Goal: Task Accomplishment & Management: Use online tool/utility

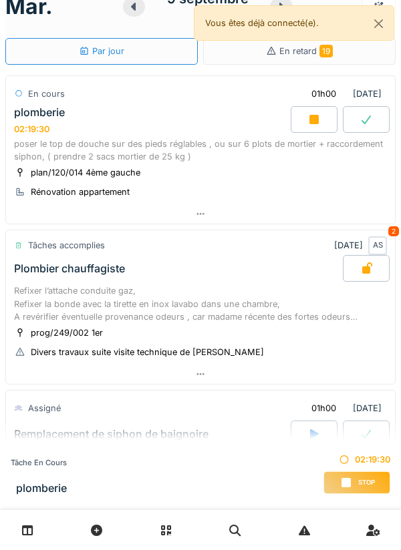
scroll to position [22, 0]
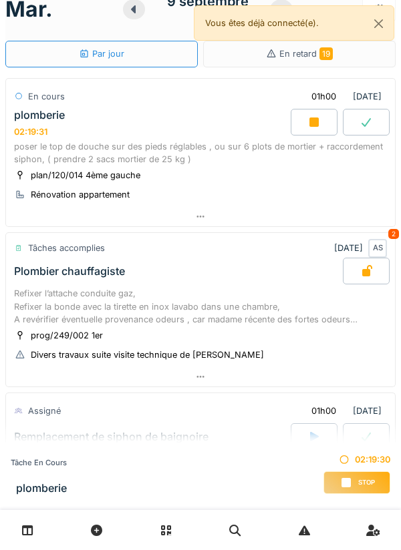
click at [289, 165] on div "poser le top de douche sur des pieds réglables , ou sur 6 plots de mortier + ra…" at bounding box center [200, 152] width 373 height 25
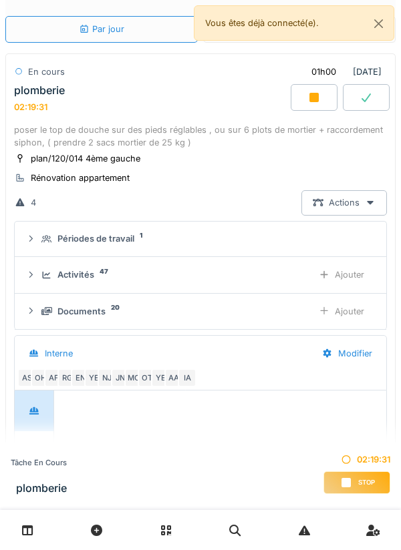
scroll to position [243, 0]
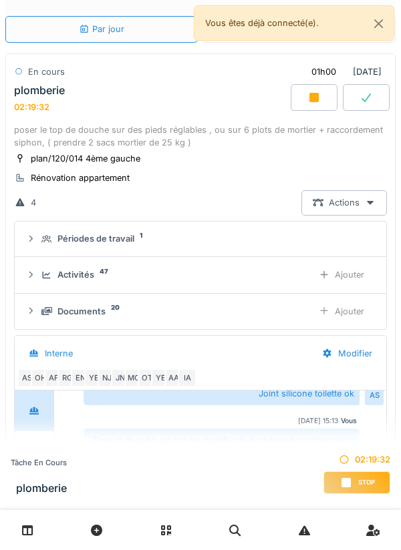
click at [298, 159] on div "plan/120/014 4ème gauche Rénovation appartement" at bounding box center [200, 168] width 373 height 33
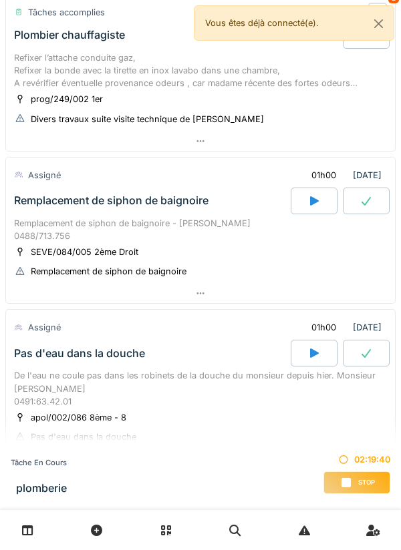
scroll to position [893, 0]
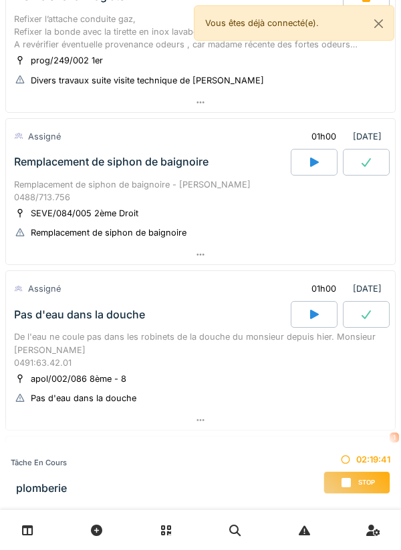
click at [263, 263] on div at bounding box center [200, 254] width 389 height 19
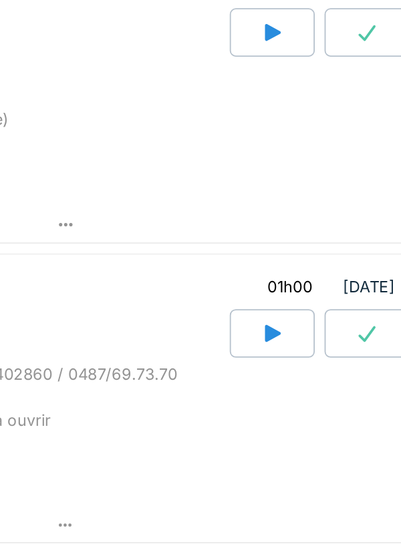
scroll to position [1863, 0]
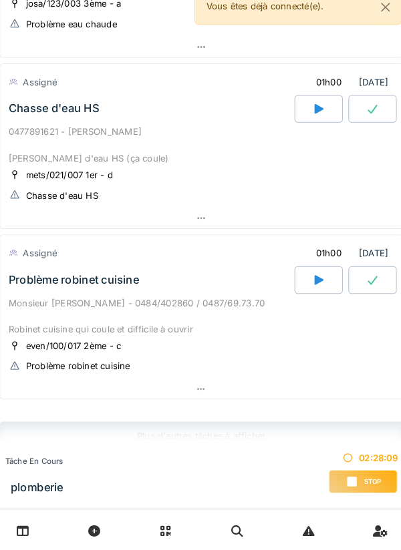
click at [308, 36] on div "Vous êtes déjà connecté(e)." at bounding box center [294, 22] width 200 height 35
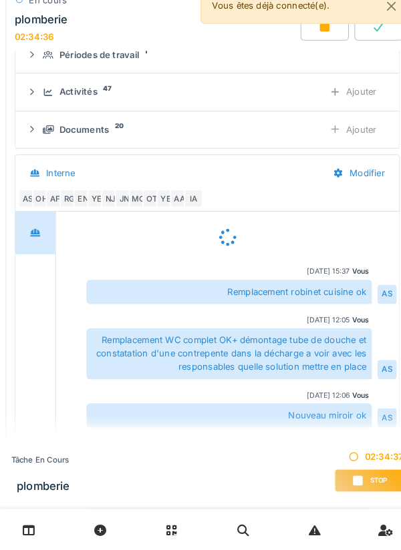
scroll to position [0, 0]
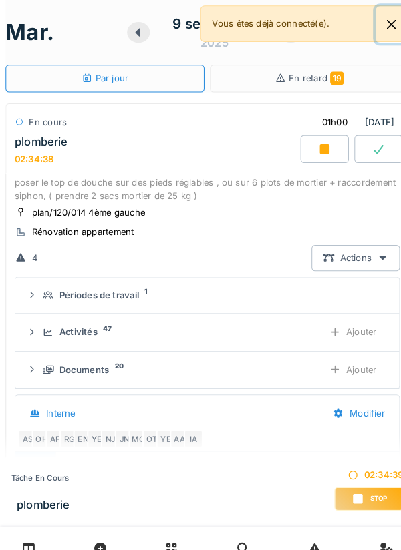
click at [373, 36] on button "Close" at bounding box center [378, 23] width 30 height 35
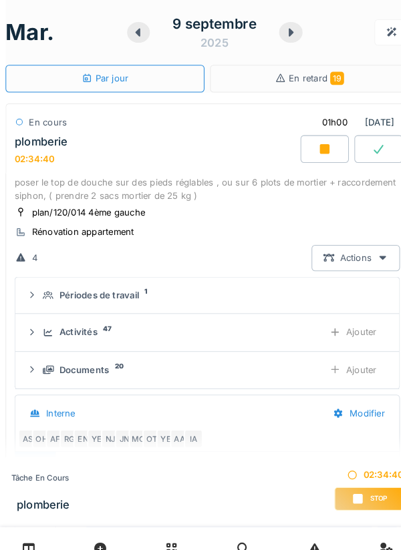
click at [288, 34] on div at bounding box center [281, 31] width 23 height 20
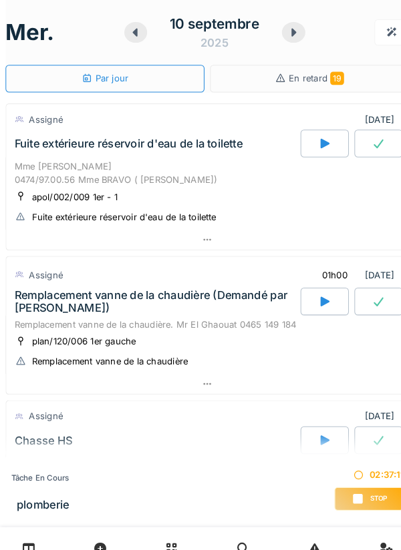
click at [358, 482] on span "Stop" at bounding box center [366, 482] width 17 height 9
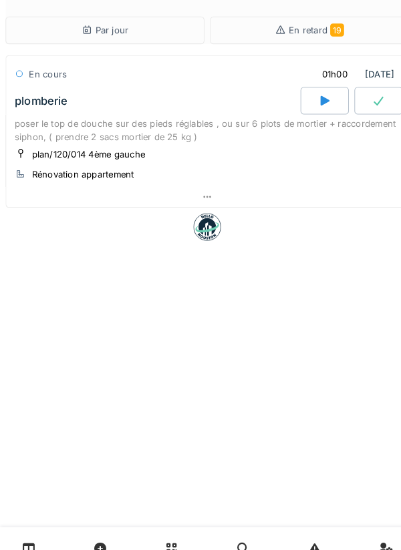
click at [169, 196] on div at bounding box center [200, 190] width 389 height 19
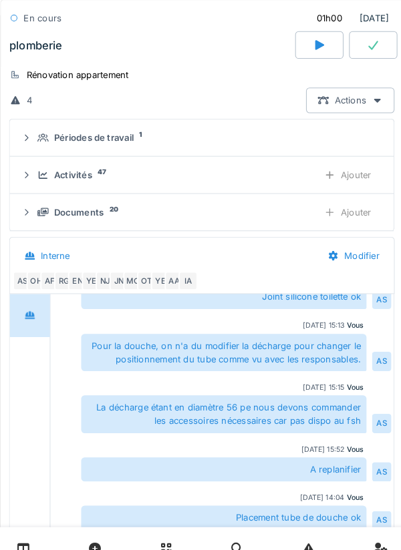
scroll to position [86, 0]
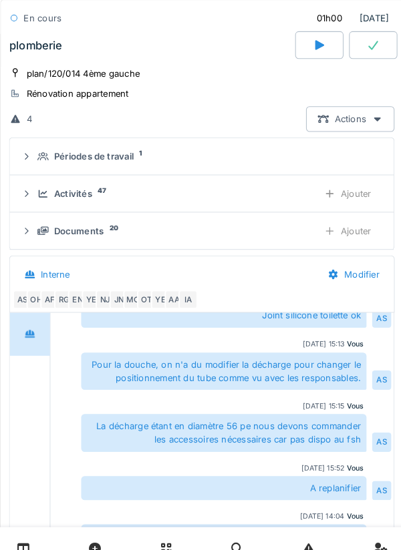
click at [354, 196] on div "Ajouter" at bounding box center [341, 187] width 68 height 25
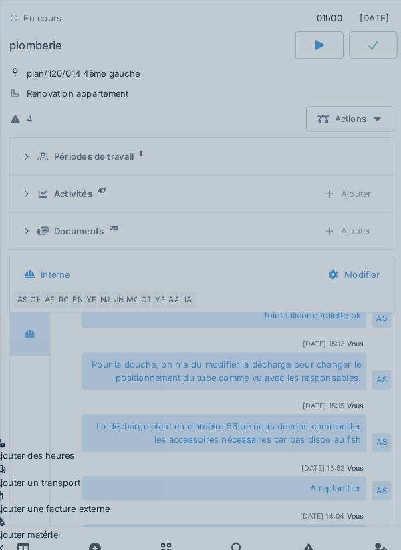
click at [112, 499] on div "Ajouter matériel" at bounding box center [56, 511] width 112 height 25
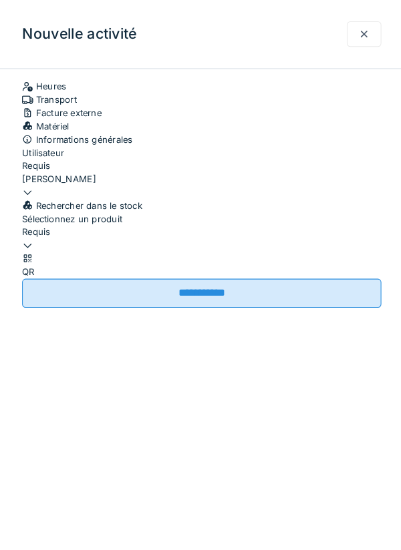
click at [316, 231] on div at bounding box center [200, 231] width 347 height 0
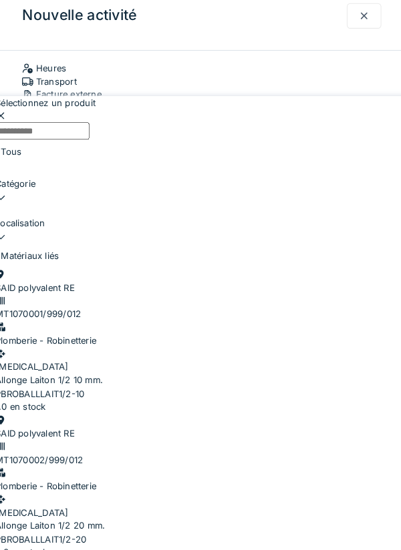
click at [92, 136] on input "Sélectionnez un produit" at bounding box center [46, 144] width 91 height 17
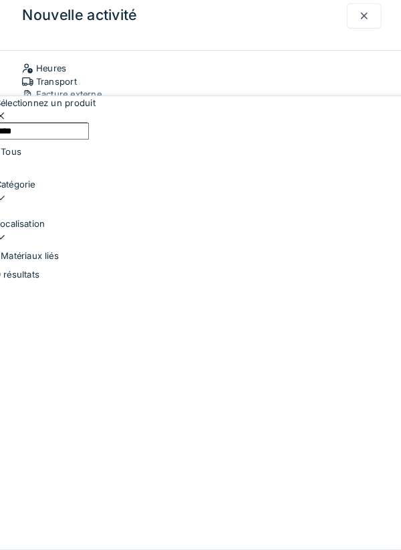
type input "*****"
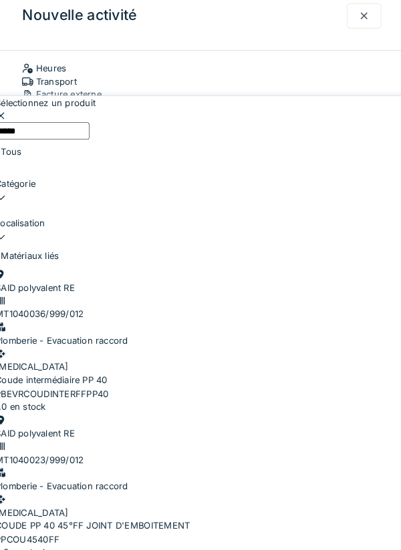
scroll to position [124, 0]
click at [301, 418] on div "SAID polyvalent RE MT1040023/999/012 Plomberie - Evacuation raccord PCE COUDE P…" at bounding box center [200, 482] width 399 height 128
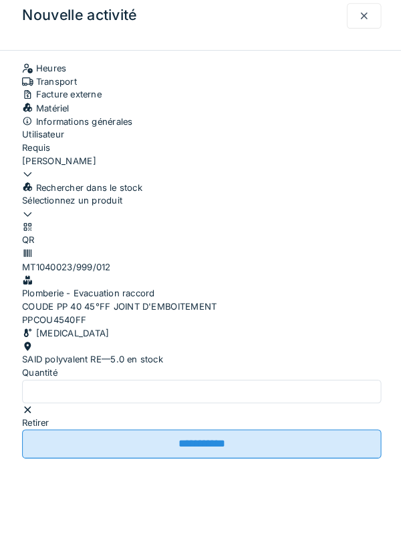
click at [270, 231] on div at bounding box center [200, 224] width 347 height 13
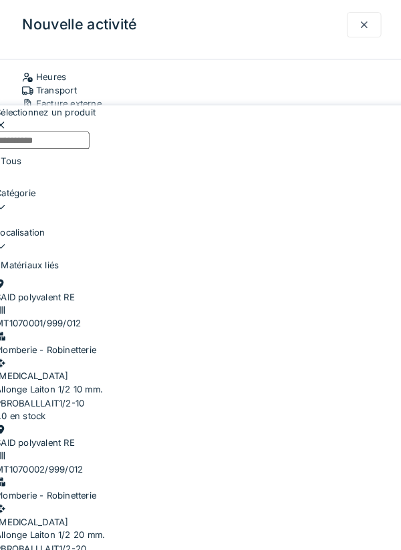
scroll to position [51, 0]
click at [92, 136] on input "Sélectionnez un produit" at bounding box center [46, 144] width 91 height 17
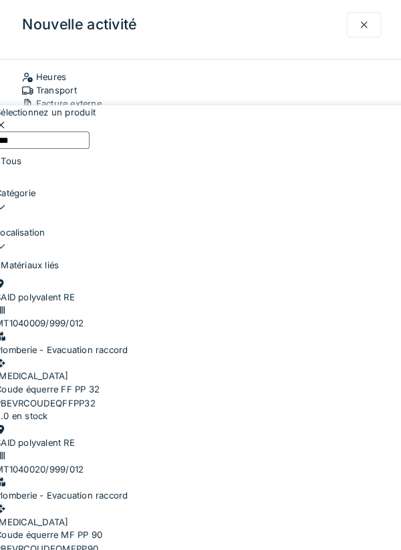
type input "*****"
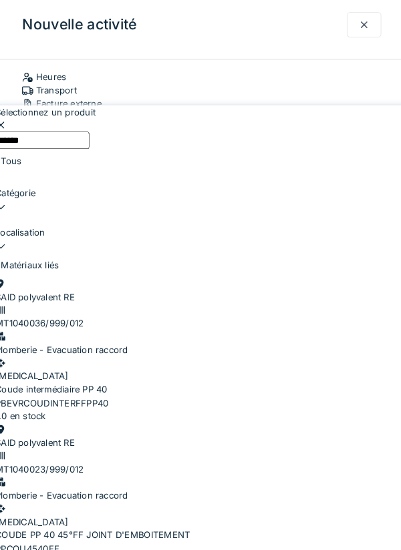
scroll to position [0, 0]
click at [48, 393] on div "PBEVRCOUDINTERFFPP40" at bounding box center [200, 399] width 399 height 13
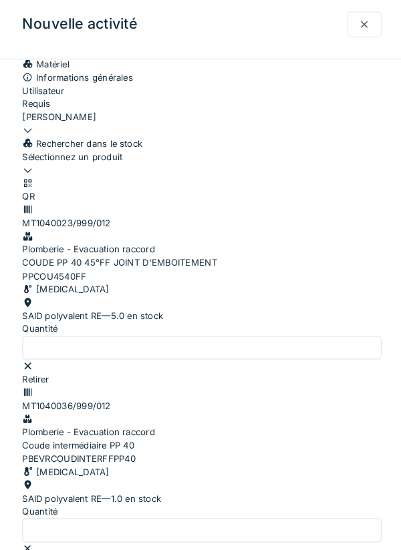
click at [266, 168] on div at bounding box center [200, 168] width 347 height 0
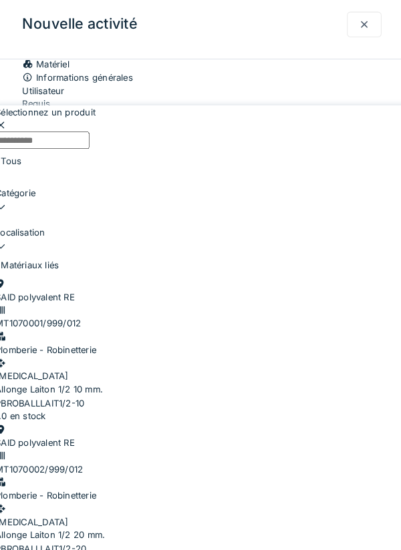
click at [39, 153] on div "Tous" at bounding box center [200, 164] width 399 height 23
click at [58, 136] on input "Sélectionnez un produit" at bounding box center [46, 144] width 91 height 17
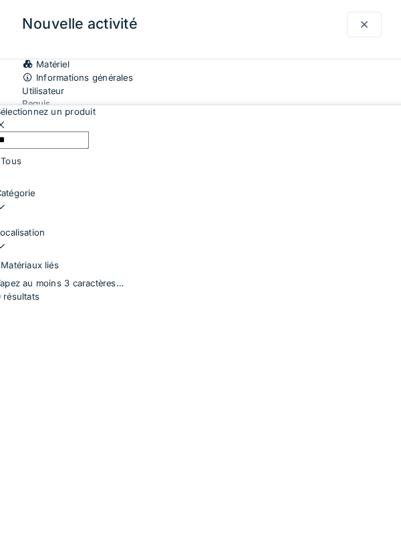
type input "*"
click at [379, 124] on div at bounding box center [200, 130] width 399 height 13
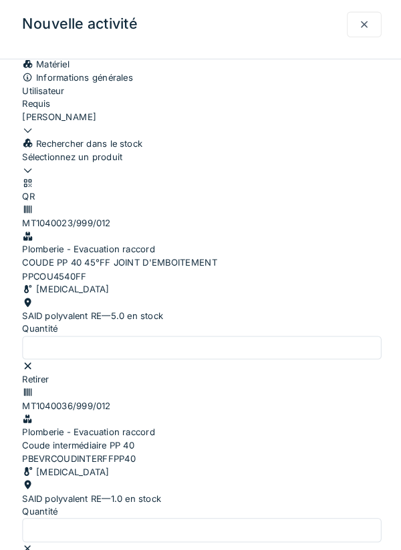
click at [303, 180] on div at bounding box center [200, 174] width 347 height 13
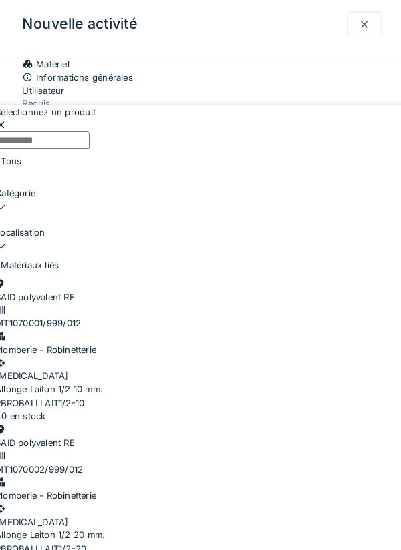
click at [92, 136] on input "Sélectionnez un produit" at bounding box center [46, 144] width 91 height 17
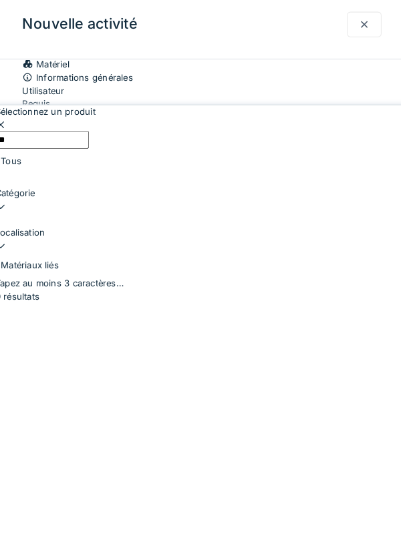
type input "*"
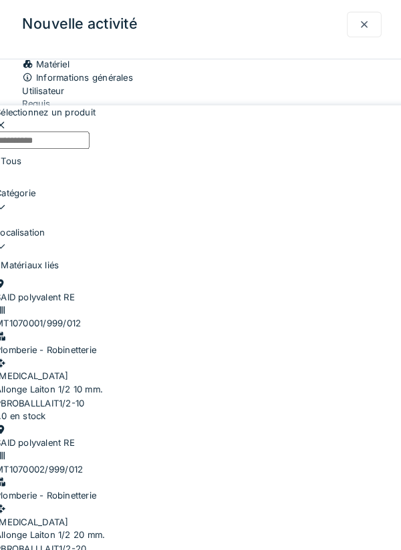
click at [385, 124] on div at bounding box center [200, 130] width 399 height 13
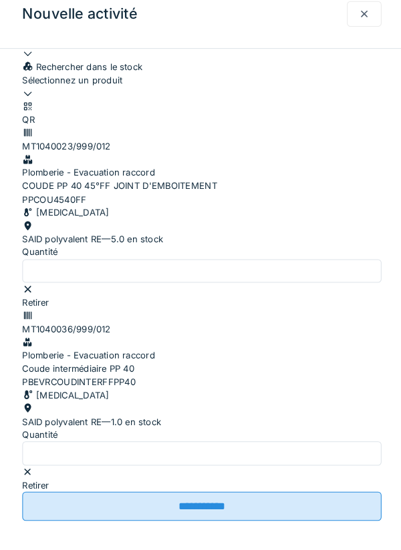
scroll to position [198, 0]
click at [276, 524] on input "**********" at bounding box center [200, 510] width 347 height 28
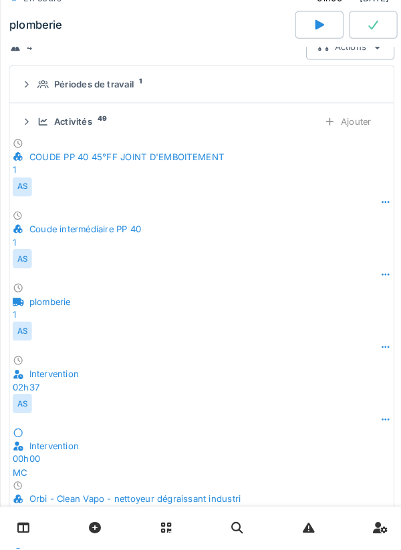
scroll to position [132, 0]
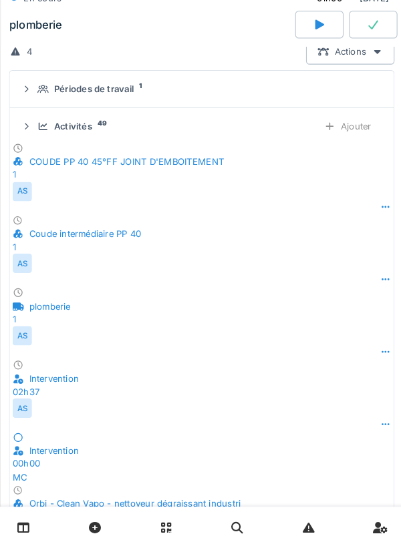
click at [331, 148] on div "Ajouter" at bounding box center [341, 142] width 68 height 25
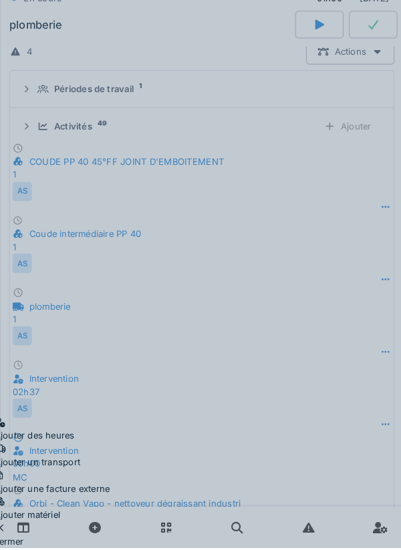
click at [112, 523] on div "Ajouter matériel" at bounding box center [56, 511] width 112 height 25
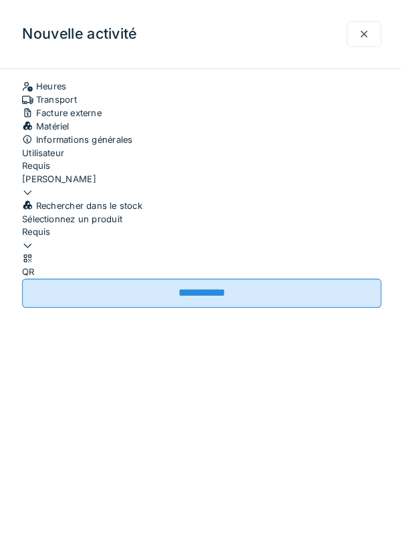
click at [77, 244] on div at bounding box center [200, 237] width 347 height 13
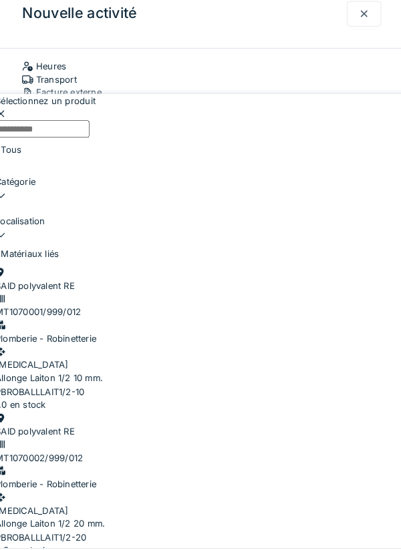
click at [50, 136] on input "Sélectionnez un produit" at bounding box center [46, 144] width 91 height 17
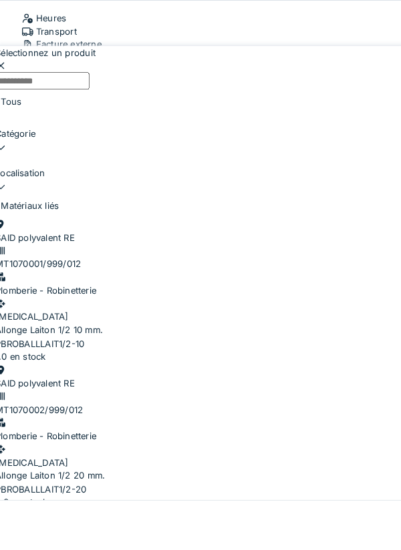
scroll to position [243, 0]
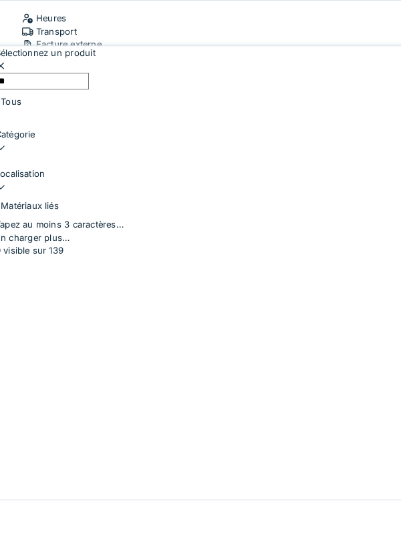
type input "***"
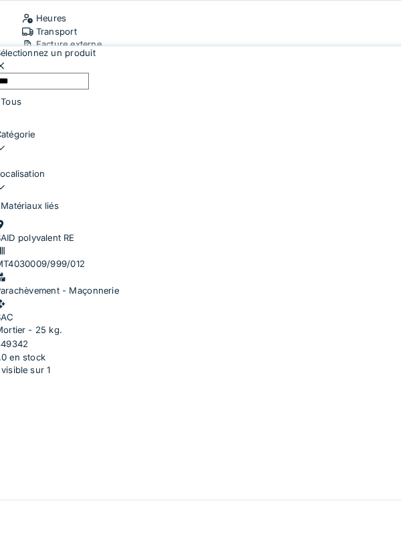
click at [55, 393] on div "349342" at bounding box center [200, 399] width 399 height 13
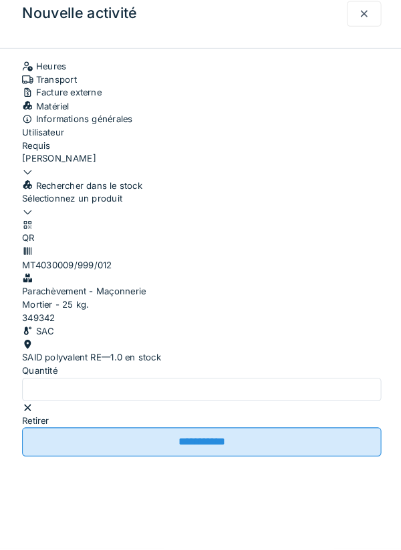
scroll to position [198, 0]
click at [84, 462] on input "**********" at bounding box center [200, 448] width 347 height 28
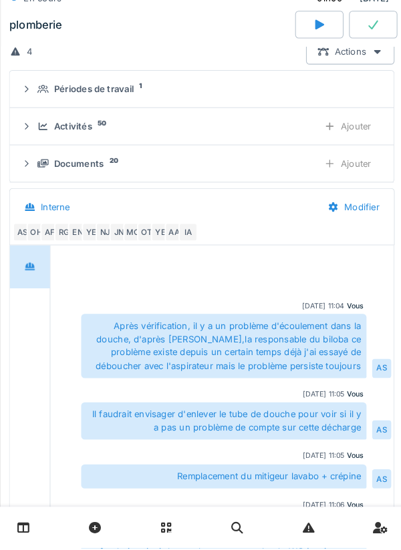
scroll to position [24, 0]
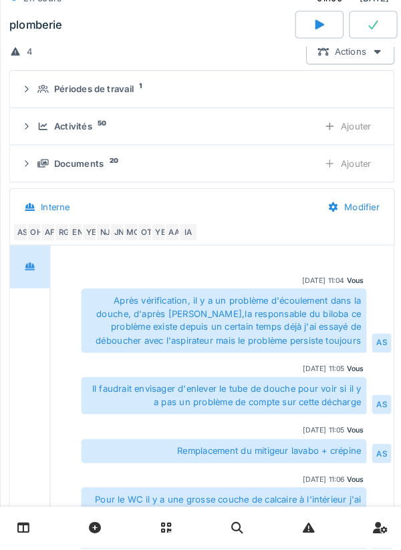
click at [352, 184] on div "Ajouter" at bounding box center [341, 178] width 68 height 25
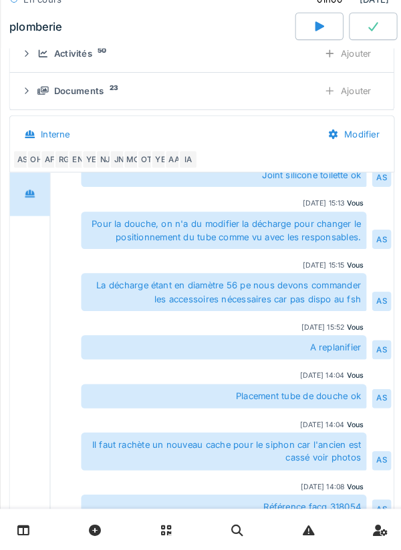
scroll to position [351, 0]
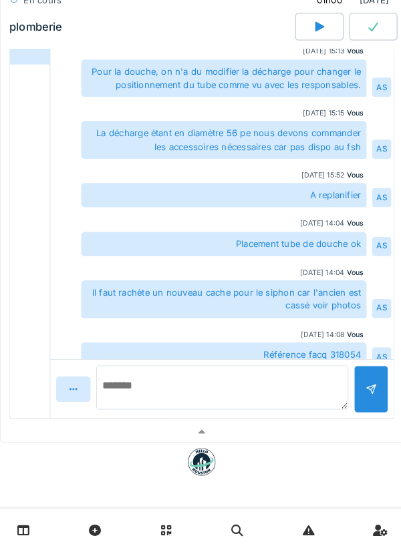
click at [121, 404] on textarea at bounding box center [220, 392] width 244 height 43
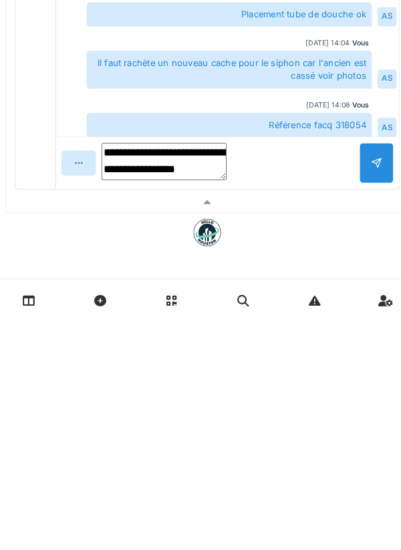
click at [219, 385] on textarea "**********" at bounding box center [158, 396] width 121 height 36
click at [219, 411] on textarea "**********" at bounding box center [158, 396] width 121 height 36
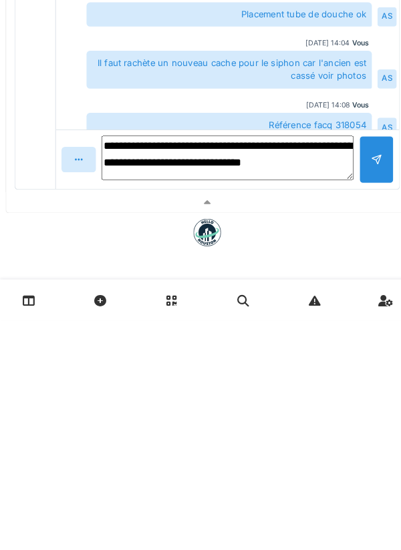
type textarea "**********"
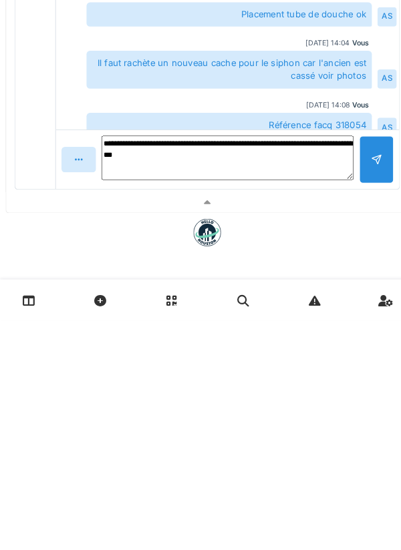
click at [368, 410] on div at bounding box center [363, 394] width 33 height 46
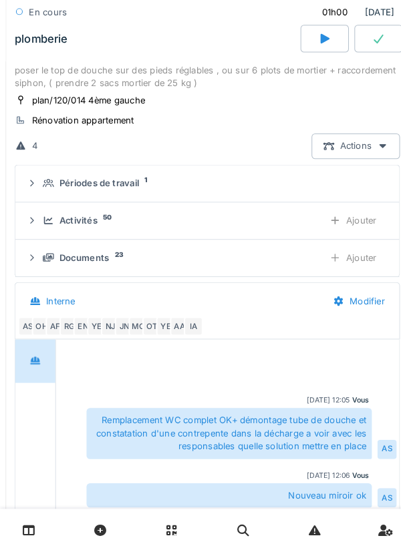
scroll to position [0, 0]
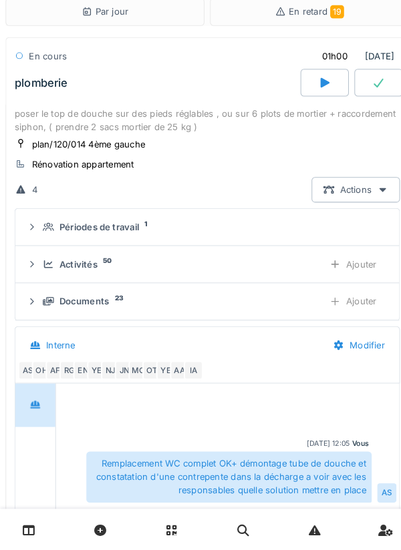
click at [352, 277] on div "Ajouter" at bounding box center [341, 273] width 68 height 25
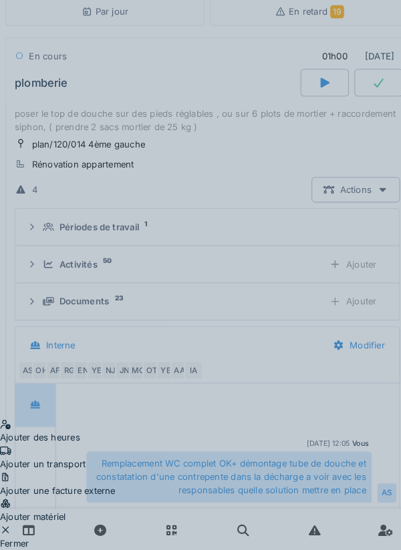
click at [112, 499] on div "Ajouter matériel" at bounding box center [56, 511] width 112 height 25
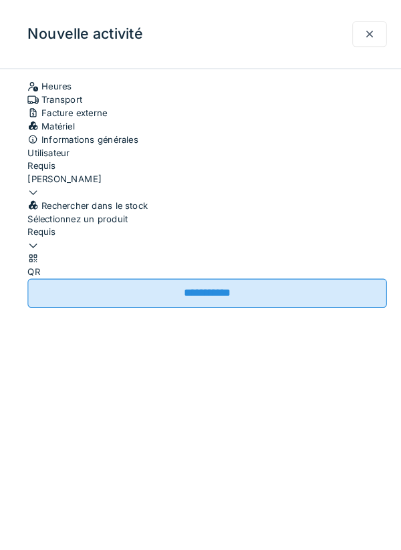
click at [226, 231] on div at bounding box center [200, 231] width 347 height 0
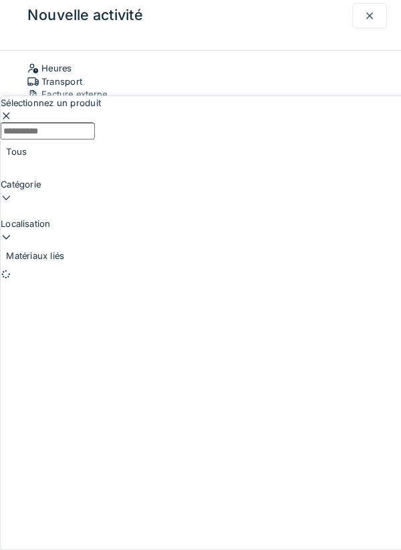
click at [92, 136] on input "Sélectionnez un produit" at bounding box center [46, 144] width 91 height 17
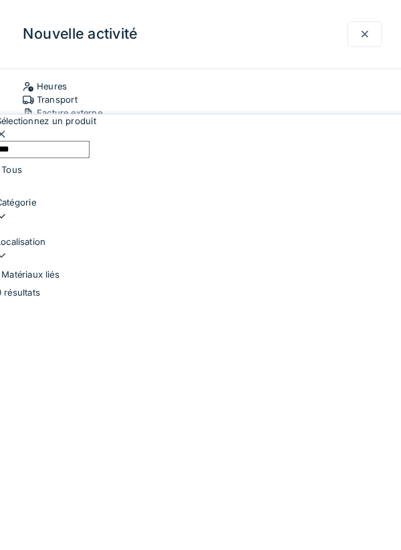
type input "****"
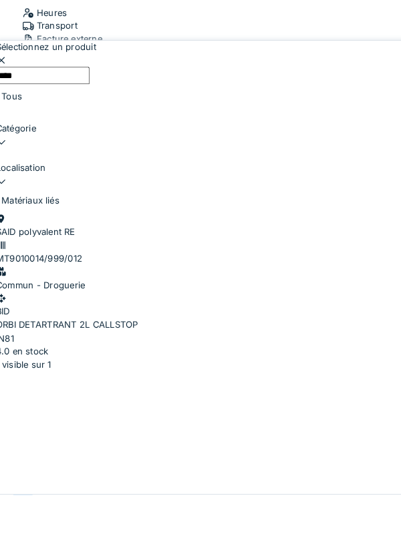
click at [280, 379] on div "ORBI DETARTRANT 2L CALLSTOP" at bounding box center [200, 385] width 399 height 13
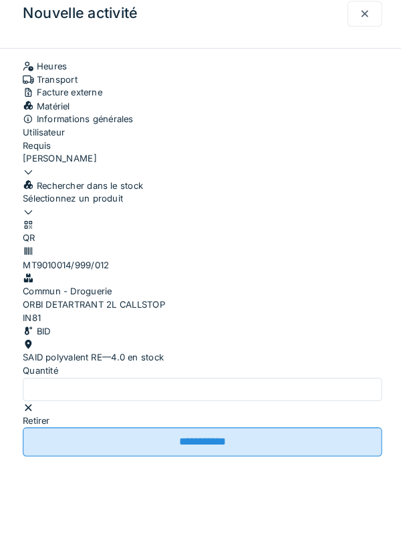
scroll to position [1, 0]
click at [245, 462] on input "**********" at bounding box center [200, 448] width 347 height 28
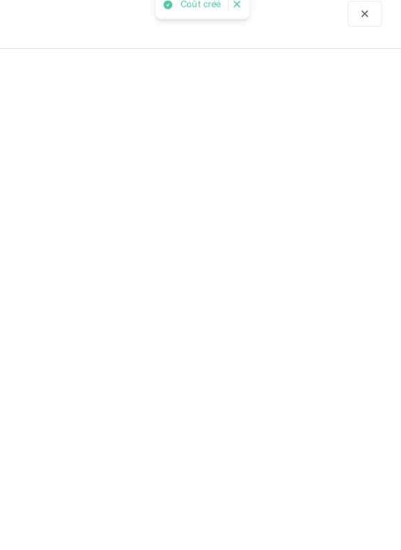
scroll to position [0, 0]
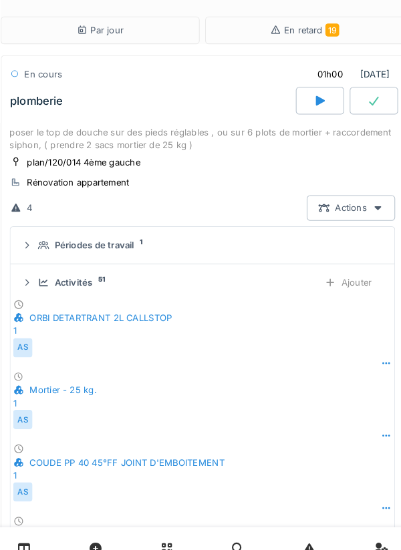
click at [385, 94] on div at bounding box center [366, 97] width 47 height 27
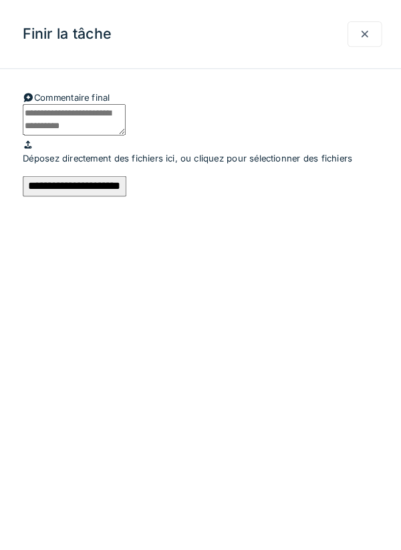
click at [127, 190] on input "**********" at bounding box center [77, 180] width 100 height 20
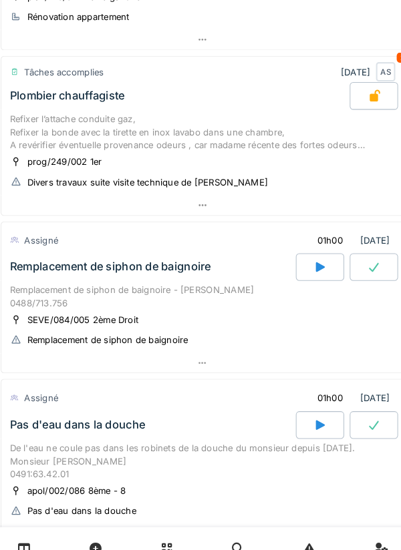
scroll to position [199, 0]
click at [154, 359] on div at bounding box center [200, 351] width 389 height 19
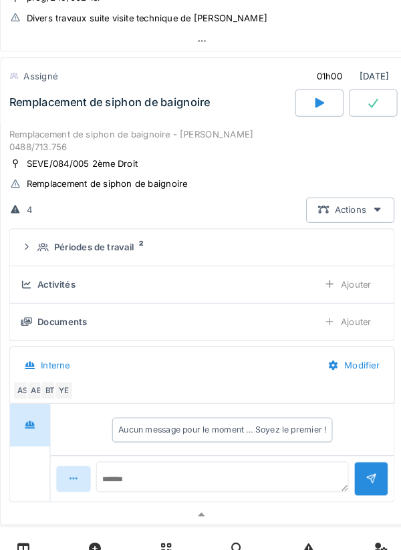
scroll to position [359, 0]
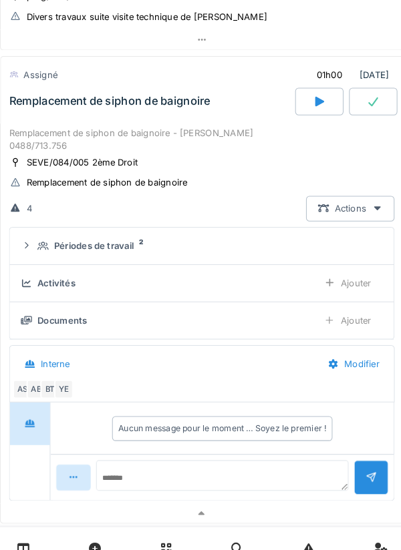
click at [305, 100] on div at bounding box center [314, 98] width 47 height 27
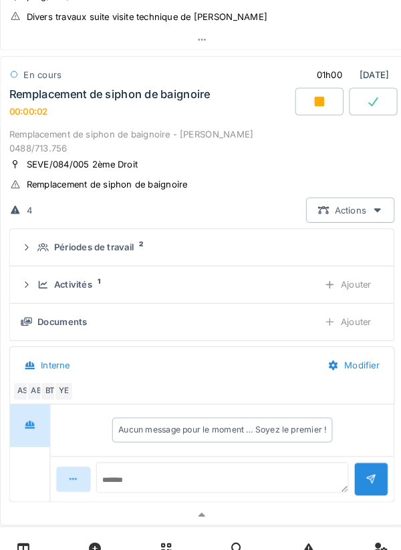
click at [353, 310] on div "Ajouter" at bounding box center [341, 311] width 68 height 25
click at [357, 275] on div "Ajouter" at bounding box center [341, 275] width 68 height 25
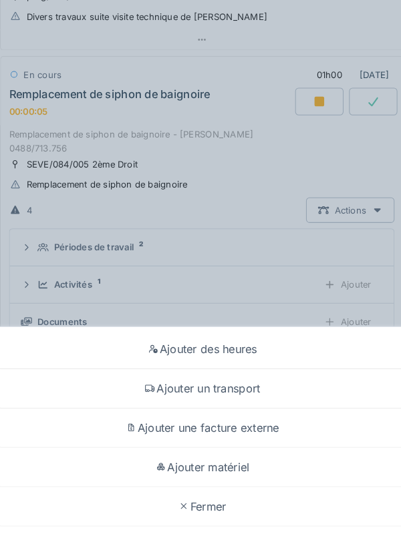
click at [261, 367] on div "Ajouter un transport" at bounding box center [200, 376] width 394 height 38
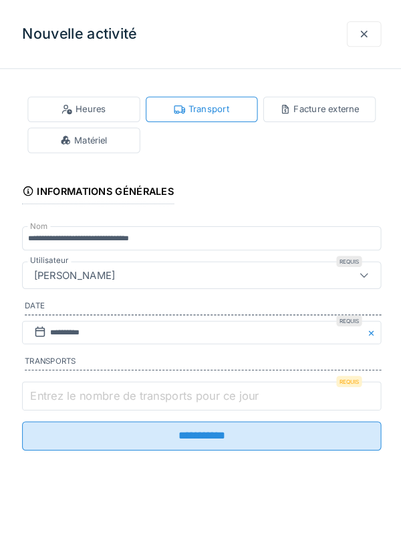
click at [230, 376] on input "Entrez le nombre de transports pour ce jour" at bounding box center [200, 383] width 347 height 28
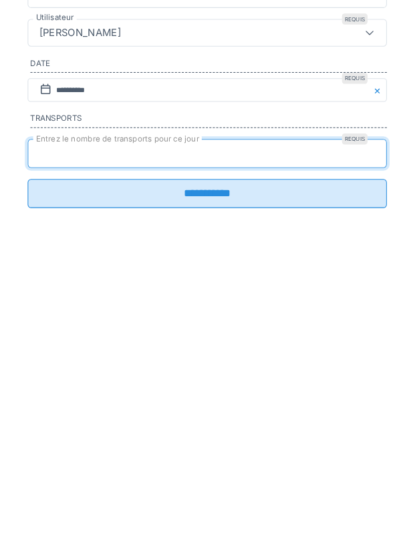
type input "*"
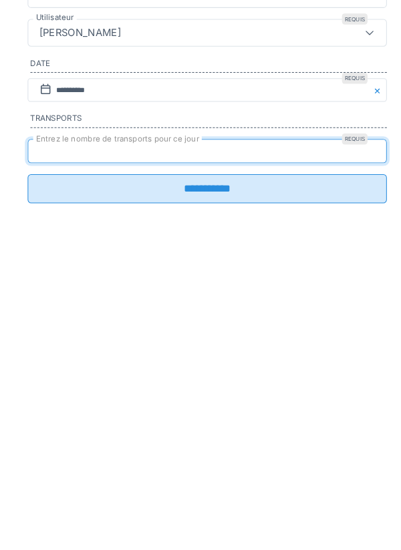
click at [211, 432] on input "**********" at bounding box center [200, 418] width 347 height 28
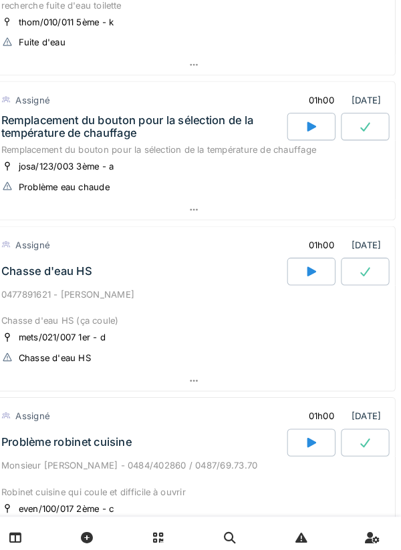
scroll to position [1211, 0]
